Goal: Check status: Check status

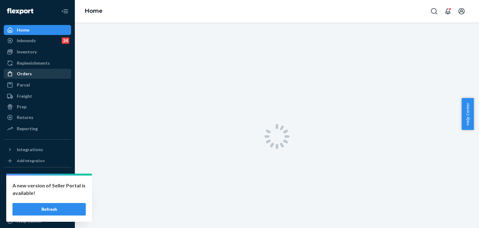
click at [30, 75] on div "Orders" at bounding box center [24, 74] width 15 height 6
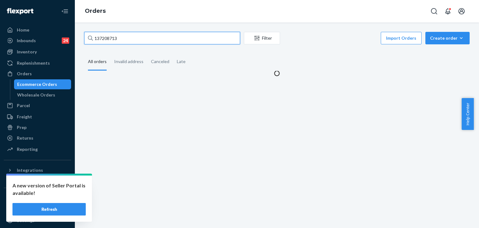
click at [125, 37] on input "137208713" at bounding box center [162, 38] width 156 height 12
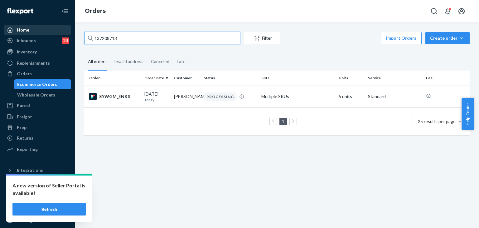
drag, startPoint x: 112, startPoint y: 36, endPoint x: 65, endPoint y: 34, distance: 47.1
click at [65, 34] on div "Home Inbounds 24 Shipping Plans Problems 24 Inventory Products Replenishments O…" at bounding box center [239, 114] width 479 height 228
paste input "255165667"
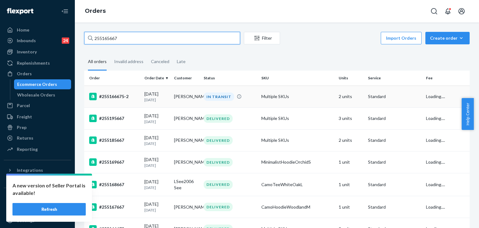
type input "255165667"
click at [112, 96] on div "#255166675-2" at bounding box center [114, 96] width 50 height 7
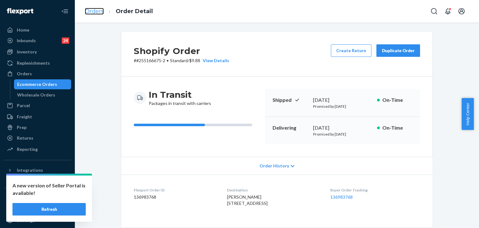
click at [92, 8] on link "Orders" at bounding box center [94, 11] width 19 height 7
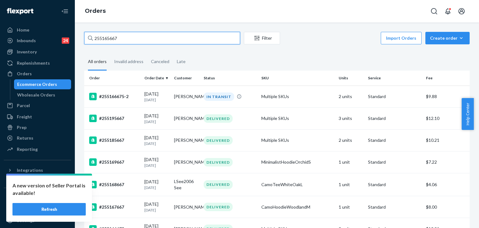
drag, startPoint x: 129, startPoint y: 41, endPoint x: 101, endPoint y: 28, distance: 30.6
click at [78, 29] on div "255165667 Filter Import Orders Create order Ecommerce order Removal order All o…" at bounding box center [277, 124] width 404 height 205
paste input "Sara Beckerleg"
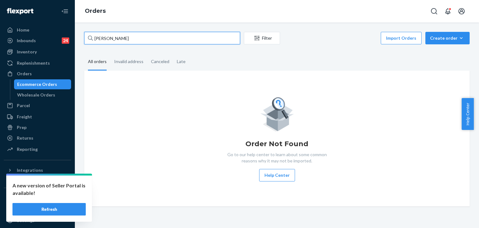
drag, startPoint x: 134, startPoint y: 37, endPoint x: 78, endPoint y: 37, distance: 55.8
click at [78, 37] on div "Sara Beckerleg Filter Import Orders Create order Ecommerce order Removal order …" at bounding box center [277, 124] width 404 height 205
paste input "255165667"
type input "255165667"
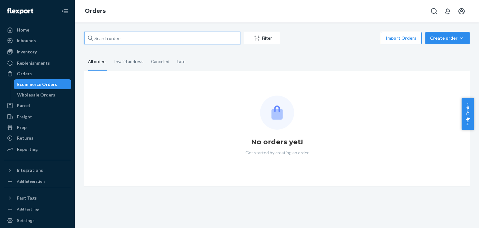
click at [125, 37] on input "text" at bounding box center [162, 38] width 156 height 12
paste input "255165667"
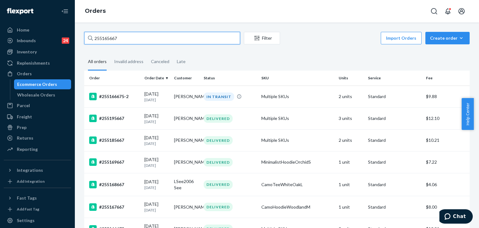
type input "255165667"
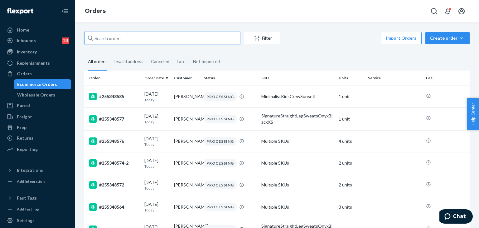
click at [136, 38] on input "text" at bounding box center [162, 38] width 156 height 12
paste input "255165667"
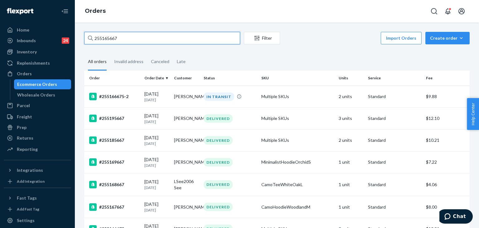
type input "255165667"
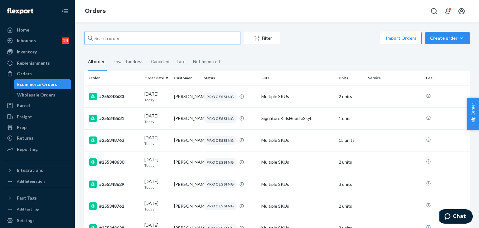
click at [146, 34] on input "text" at bounding box center [162, 38] width 156 height 12
paste input "255165667"
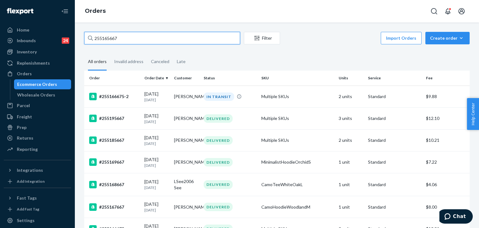
type input "255165667"
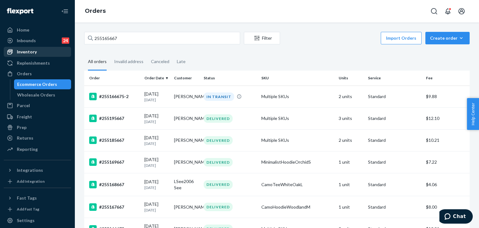
click at [35, 51] on div "Inventory" at bounding box center [27, 52] width 20 height 6
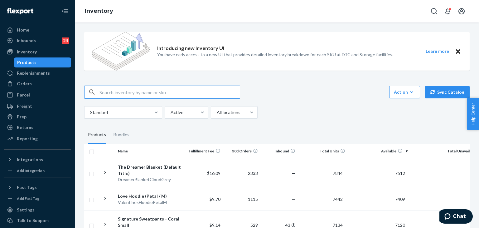
paste input "Camo Sweatpants High Sierra / L"
type input "Camo Sweatpants High Sierra / L"
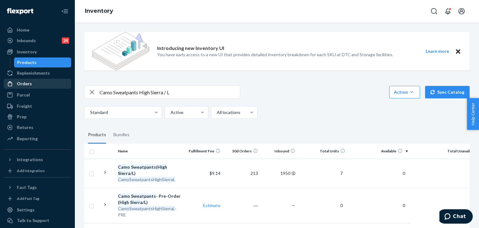
click at [25, 82] on div "Orders" at bounding box center [24, 83] width 15 height 6
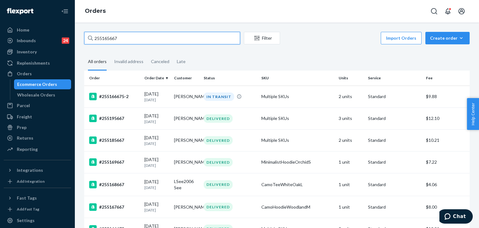
drag, startPoint x: 129, startPoint y: 35, endPoint x: 77, endPoint y: 27, distance: 51.8
click at [77, 27] on div "255165667 Filter Import Orders Create order Ecommerce order Removal order All o…" at bounding box center [277, 124] width 404 height 205
